Goal: Check status: Check status

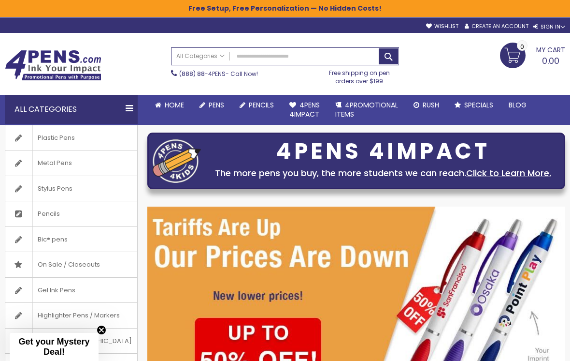
click at [548, 32] on div "Skip to Content sample Wishlist Sign Out Sign In Sign In Login Forgot Your Pass…" at bounding box center [285, 24] width 570 height 15
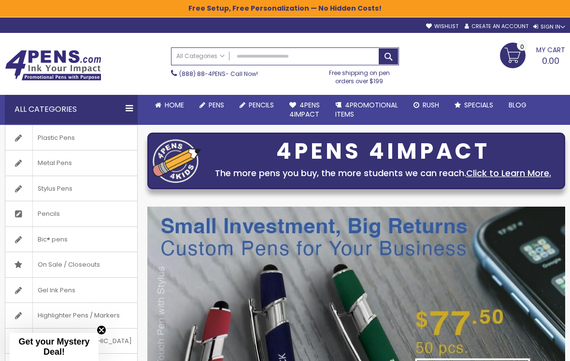
click at [565, 34] on div "Toggle Nav Search All Categories All Categories Pens Plastic Pens Metal Pens Gr…" at bounding box center [285, 63] width 570 height 61
click at [562, 30] on div "Sign In" at bounding box center [550, 26] width 32 height 7
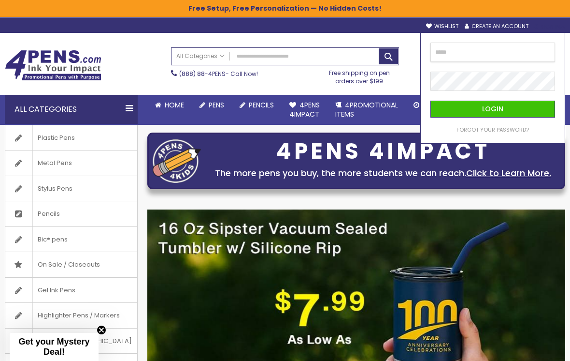
type input "**********"
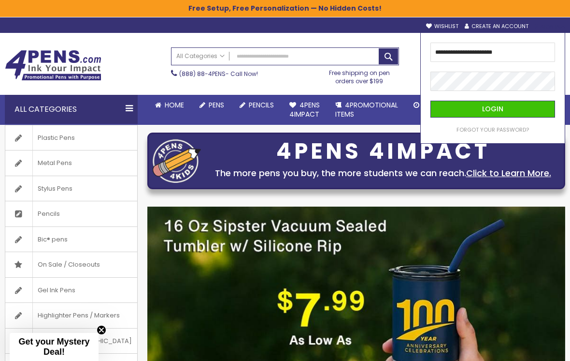
click at [493, 109] on button "Login" at bounding box center [493, 109] width 125 height 17
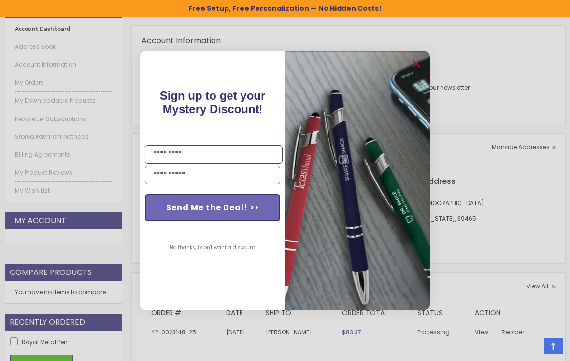
scroll to position [154, 0]
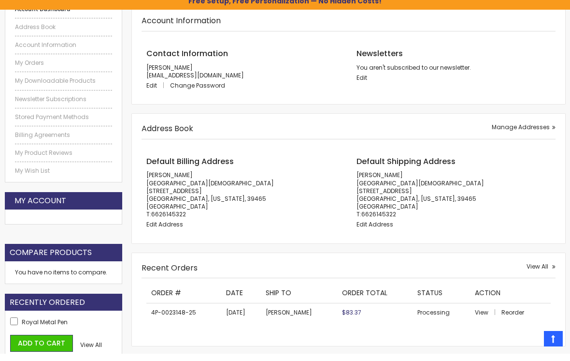
click at [480, 140] on div "Close dialog Sign up to get your Mystery Discount ! Name Email Send Me the Deal…" at bounding box center [285, 180] width 570 height 361
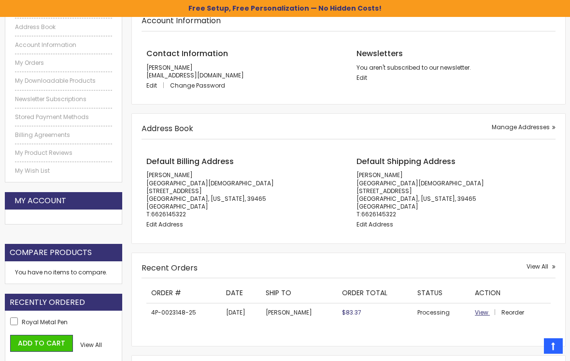
click at [485, 308] on span "View" at bounding box center [482, 312] width 14 height 8
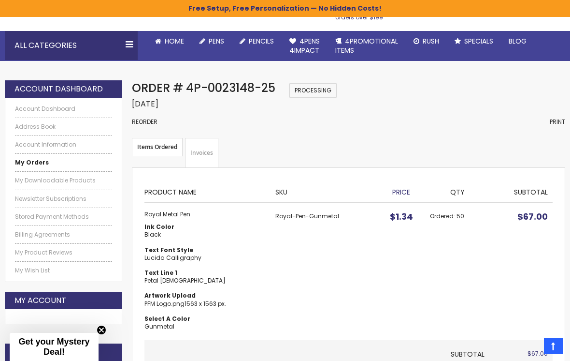
scroll to position [60, 0]
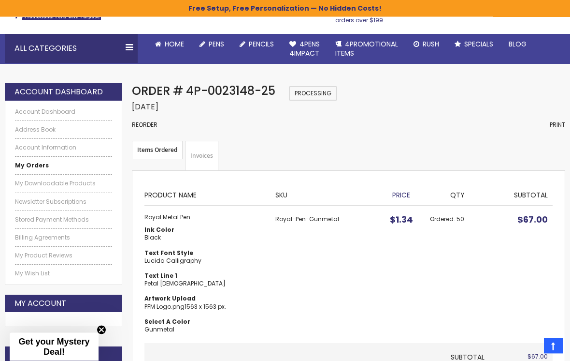
click at [298, 88] on span "Processing" at bounding box center [313, 94] width 48 height 15
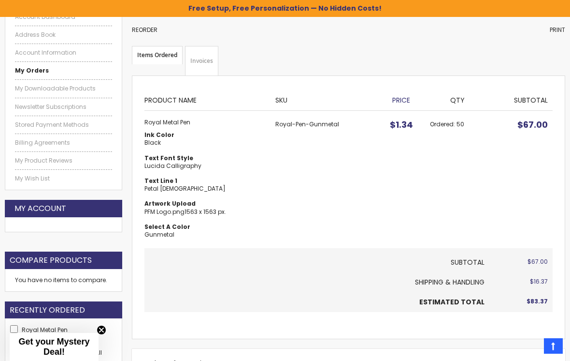
scroll to position [123, 0]
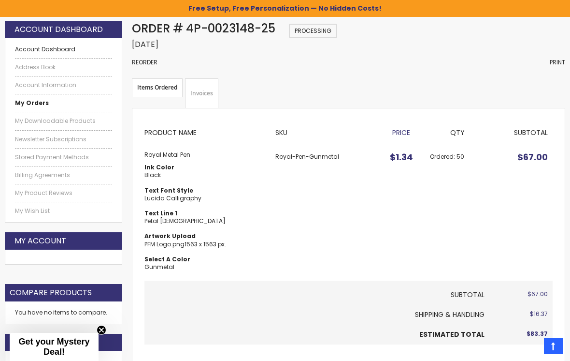
click at [45, 50] on link "Account Dashboard" at bounding box center [63, 49] width 97 height 8
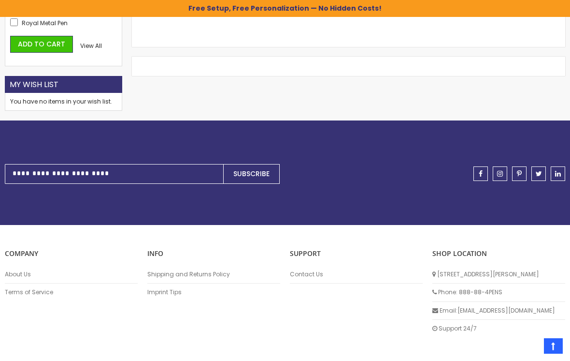
scroll to position [479, 0]
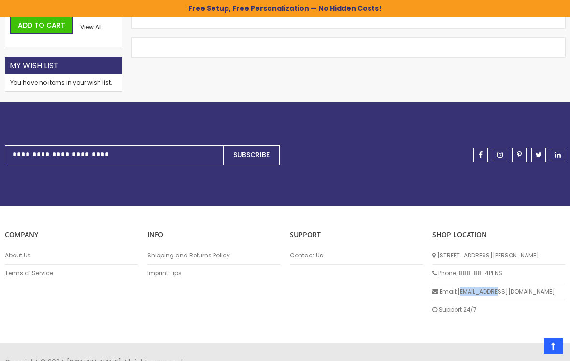
drag, startPoint x: 459, startPoint y: 288, endPoint x: 497, endPoint y: 289, distance: 37.2
click at [497, 289] on li "Email: info@4pens.com" at bounding box center [499, 292] width 133 height 18
drag, startPoint x: 508, startPoint y: 288, endPoint x: 458, endPoint y: 288, distance: 49.8
click at [458, 288] on li "Email: info@4pens.com" at bounding box center [499, 292] width 133 height 18
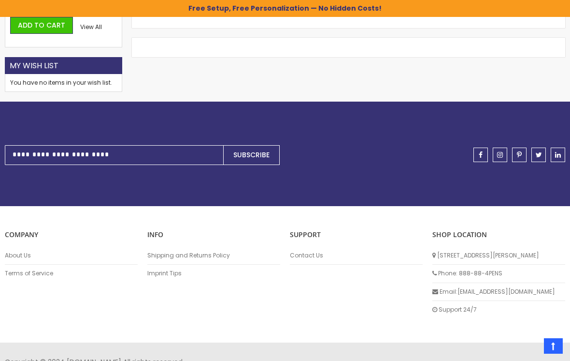
copy li "[EMAIL_ADDRESS][DOMAIN_NAME]"
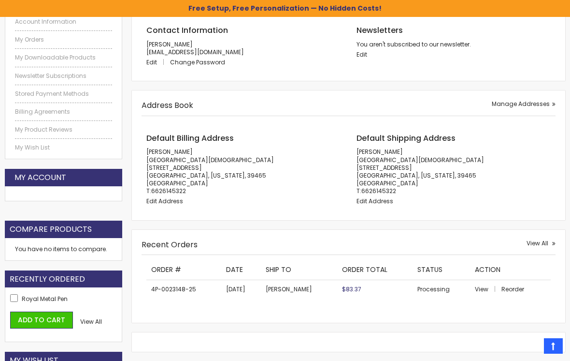
scroll to position [223, 0]
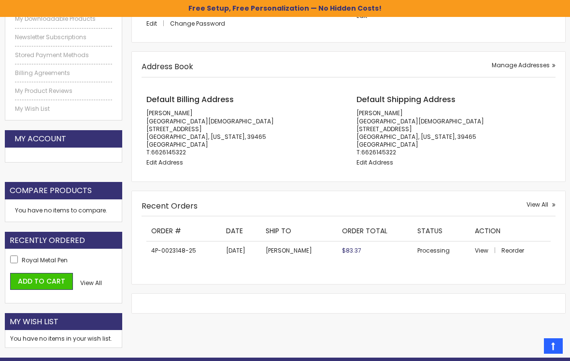
click at [483, 243] on td "View Reorder" at bounding box center [510, 250] width 81 height 19
click at [483, 246] on span "View" at bounding box center [482, 250] width 14 height 8
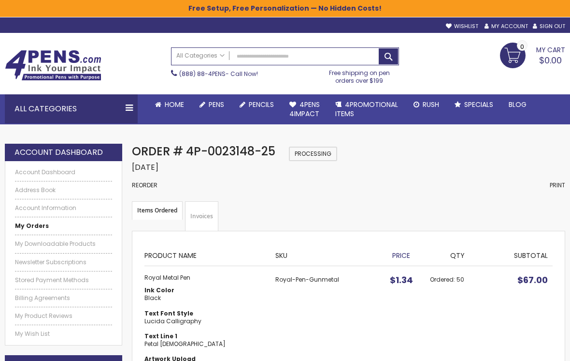
drag, startPoint x: 132, startPoint y: 149, endPoint x: 219, endPoint y: 166, distance: 88.7
click at [219, 166] on div "Order # 4P-0023148-25 Processing Order Date: [DATE] Reorder Print" at bounding box center [349, 173] width 434 height 58
copy div "Order # 4P-0023148-25 Processing Order Date: [DATE]"
